Goal: Entertainment & Leisure: Consume media (video, audio)

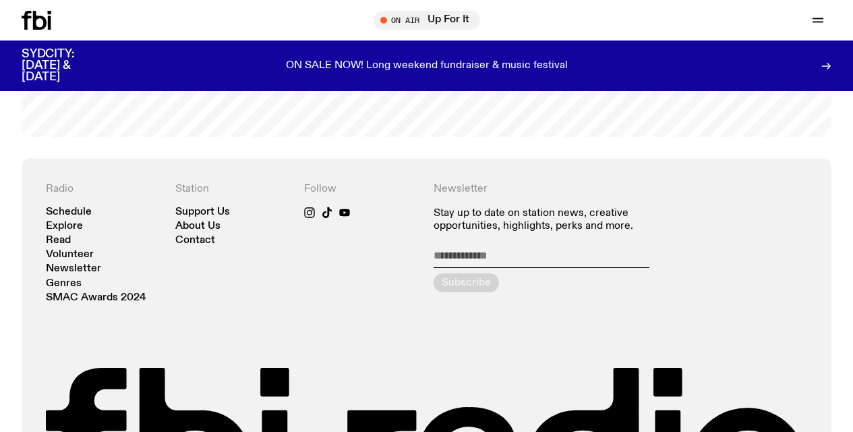
scroll to position [2770, 0]
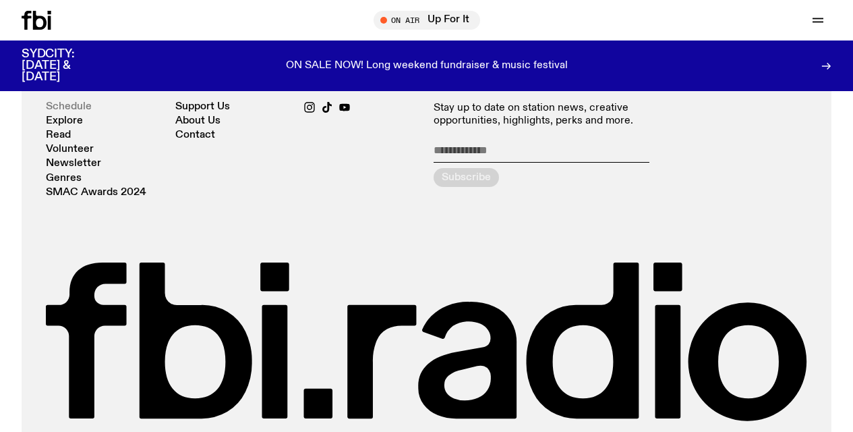
click at [75, 108] on link "Schedule" at bounding box center [69, 107] width 46 height 10
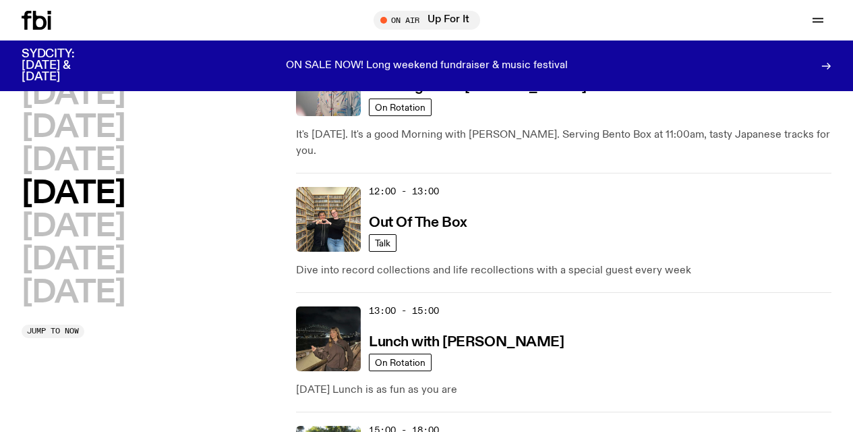
scroll to position [207, 0]
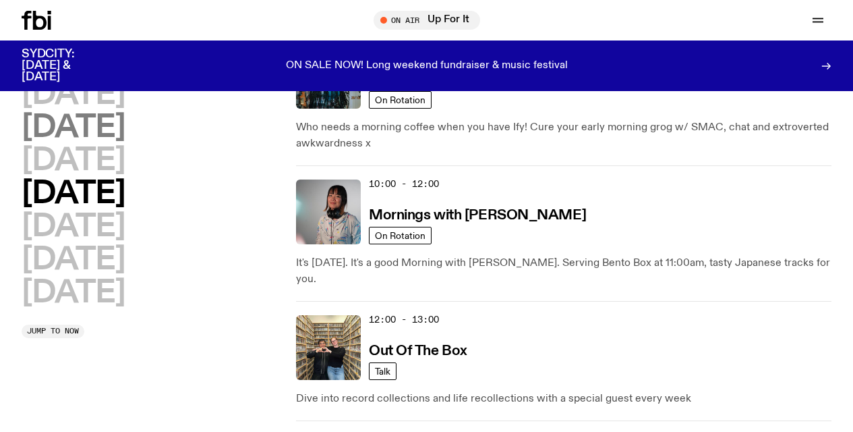
click at [115, 127] on h2 "[DATE]" at bounding box center [73, 128] width 103 height 30
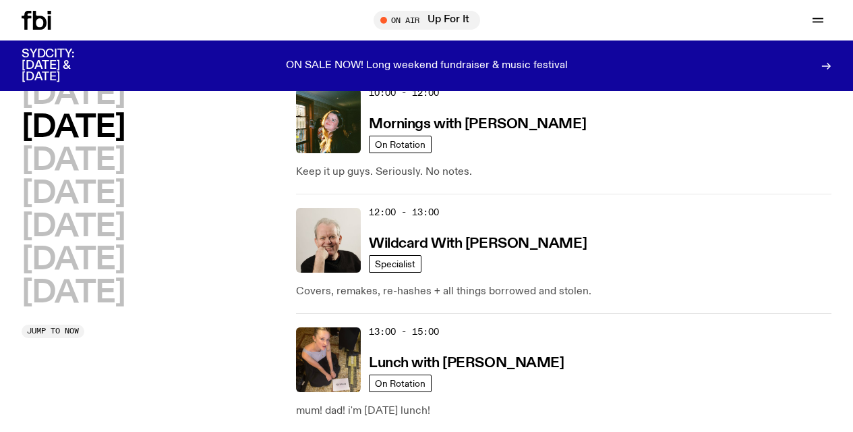
scroll to position [324, 0]
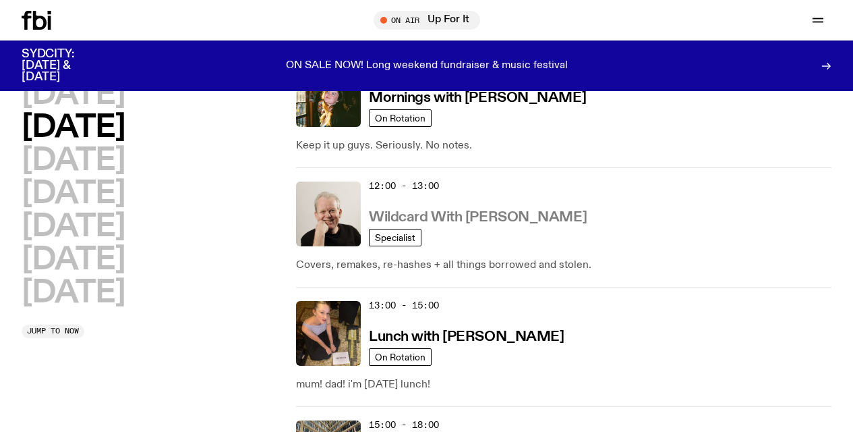
click at [449, 218] on h3 "Wildcard With [PERSON_NAME]" at bounding box center [478, 217] width 218 height 14
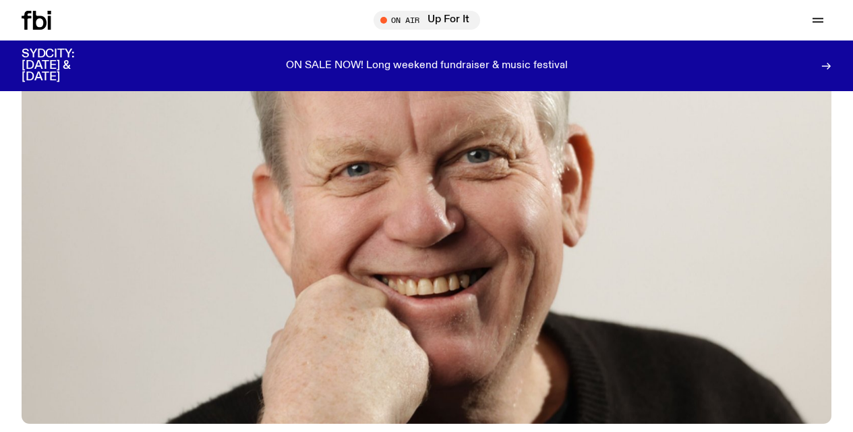
scroll to position [544, 0]
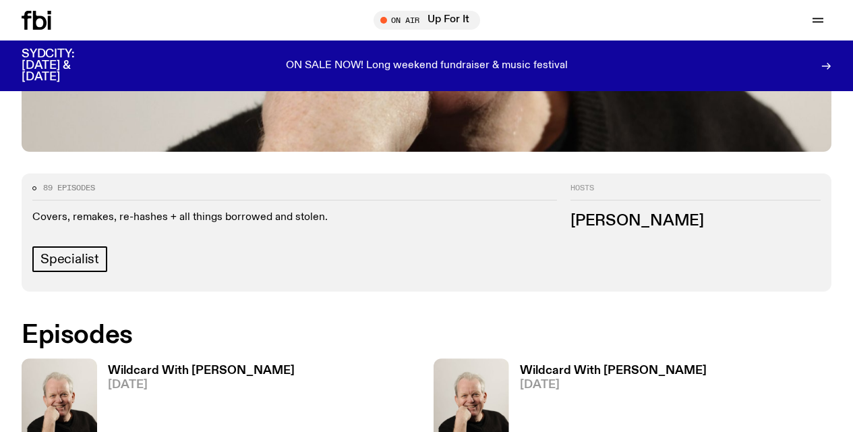
click at [207, 365] on h3 "Wildcard With [PERSON_NAME]" at bounding box center [201, 370] width 187 height 11
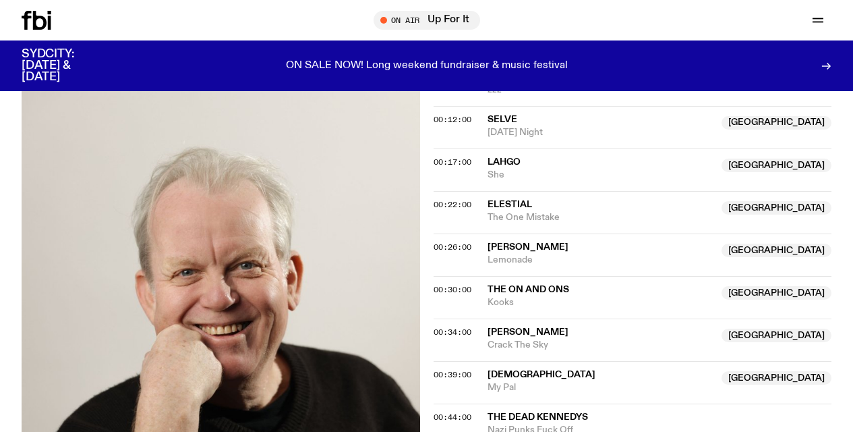
scroll to position [560, 0]
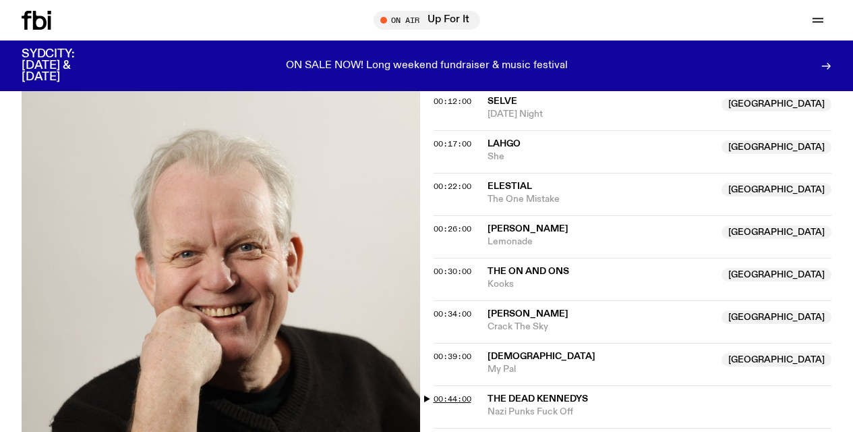
click at [451, 393] on span "00:44:00" at bounding box center [453, 398] width 38 height 11
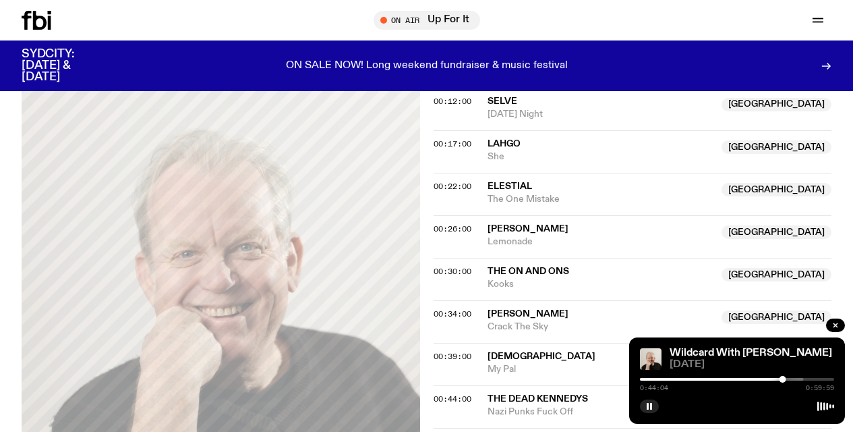
click at [768, 378] on div at bounding box center [686, 379] width 194 height 3
click at [776, 378] on div at bounding box center [684, 379] width 194 height 3
